Goal: Obtain resource: Download file/media

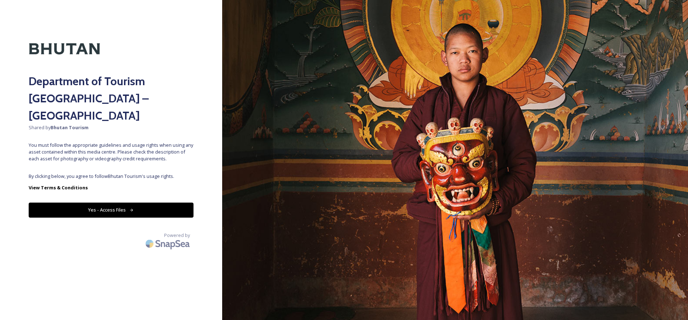
click at [128, 203] on button "Yes - Access Files" at bounding box center [111, 210] width 165 height 15
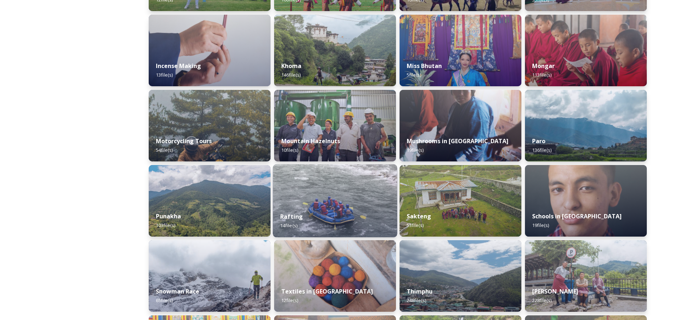
scroll to position [449, 0]
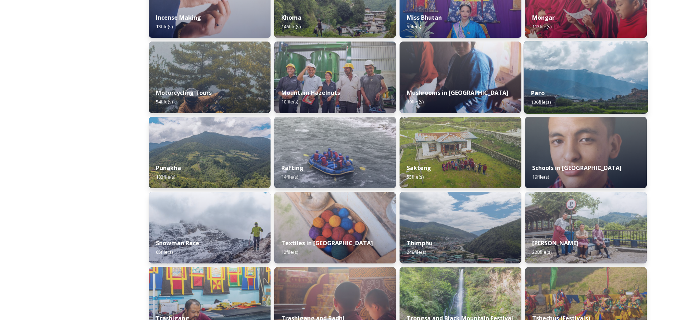
click at [592, 81] on img at bounding box center [586, 77] width 124 height 73
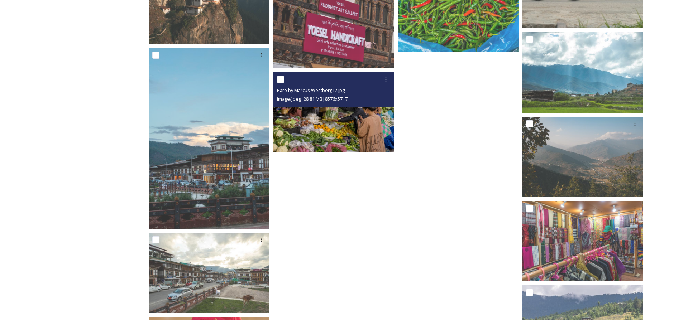
scroll to position [3337, 0]
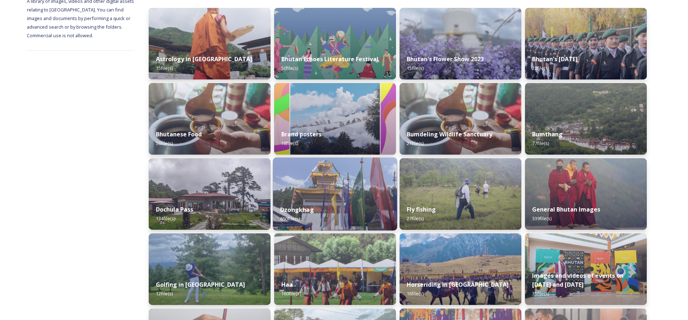
scroll to position [123, 0]
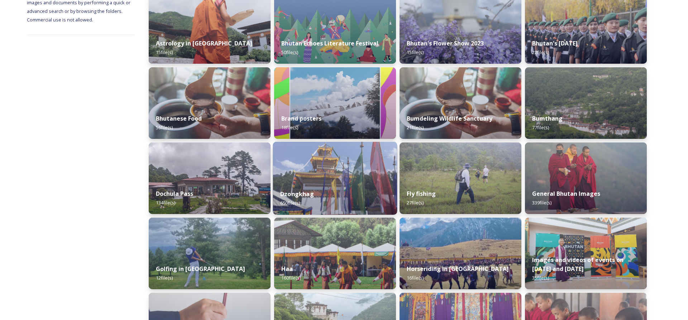
click at [316, 189] on div "Dzongkhag 650 file(s)" at bounding box center [335, 198] width 124 height 33
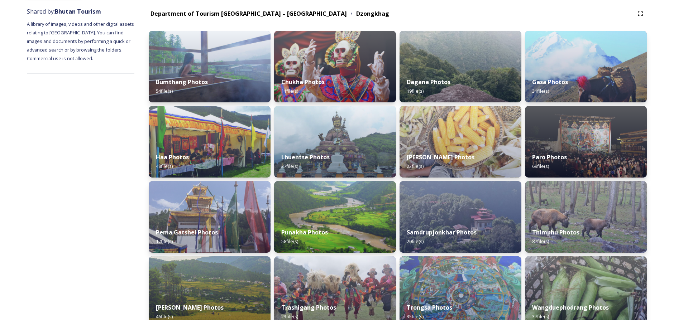
scroll to position [78, 0]
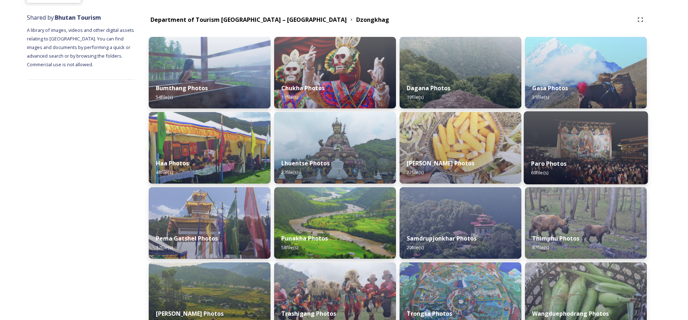
click at [545, 142] on img at bounding box center [586, 147] width 124 height 73
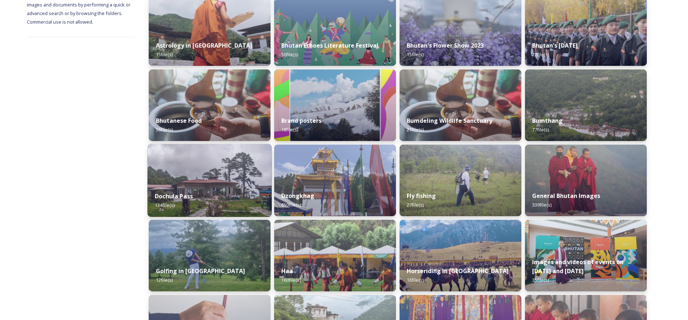
scroll to position [123, 0]
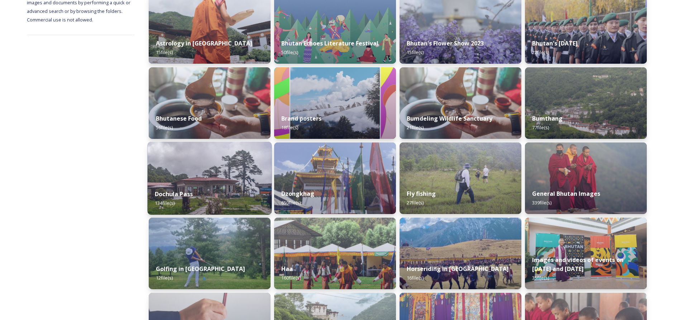
click at [215, 183] on div "Dochula Pass 134 file(s)" at bounding box center [210, 198] width 124 height 33
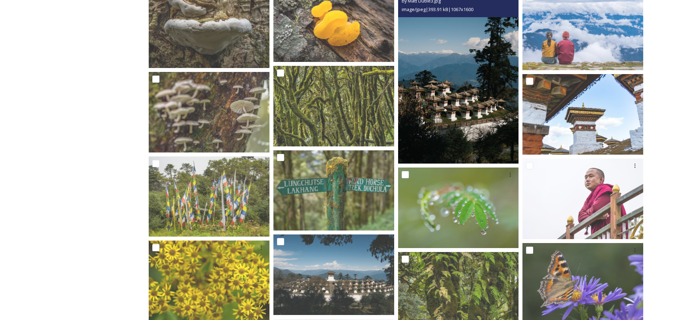
scroll to position [1879, 0]
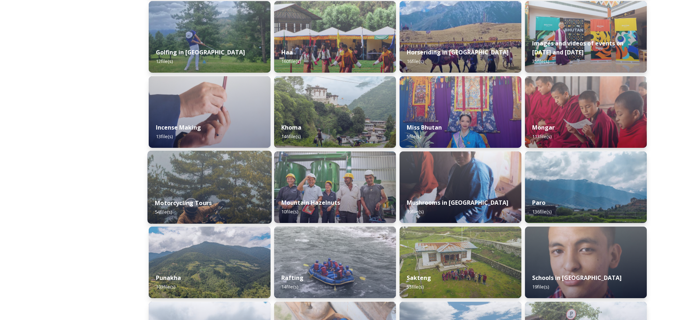
scroll to position [409, 0]
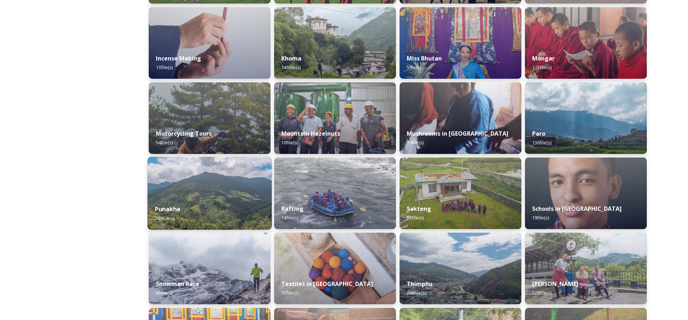
click at [188, 185] on img at bounding box center [210, 193] width 124 height 73
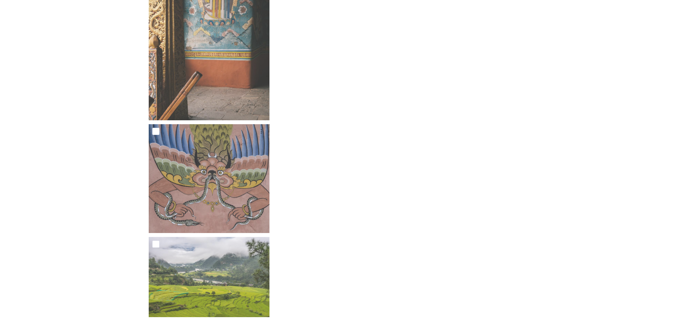
scroll to position [2954, 0]
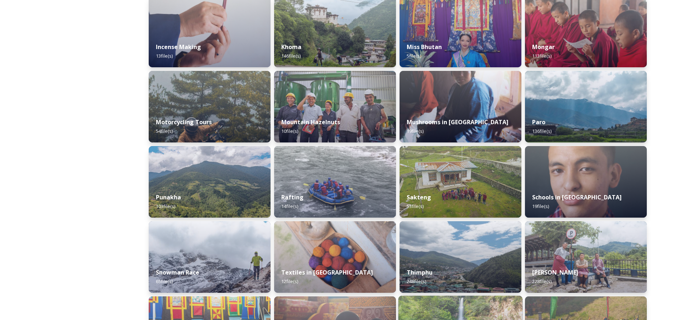
scroll to position [490, 0]
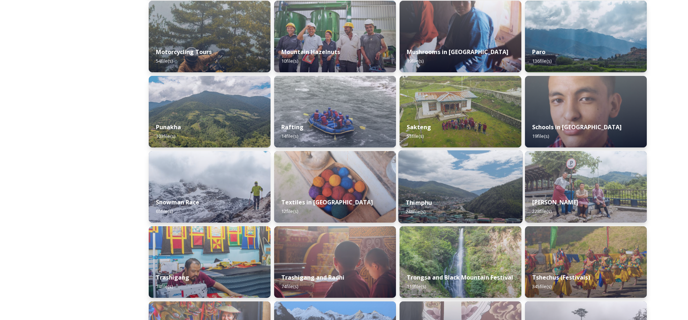
click at [460, 179] on img at bounding box center [461, 187] width 124 height 73
click at [460, 178] on div "Bhutan's Flower Show 2023 15 file(s) Bumdeling Wildlife Sanctuary 21 file(s) Fl…" at bounding box center [461, 149] width 122 height 1050
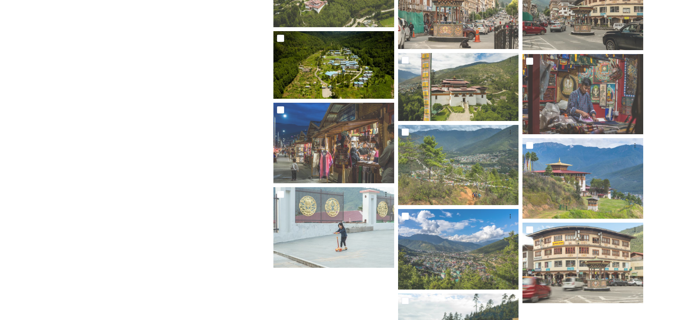
scroll to position [5493, 0]
